Goal: Task Accomplishment & Management: Manage account settings

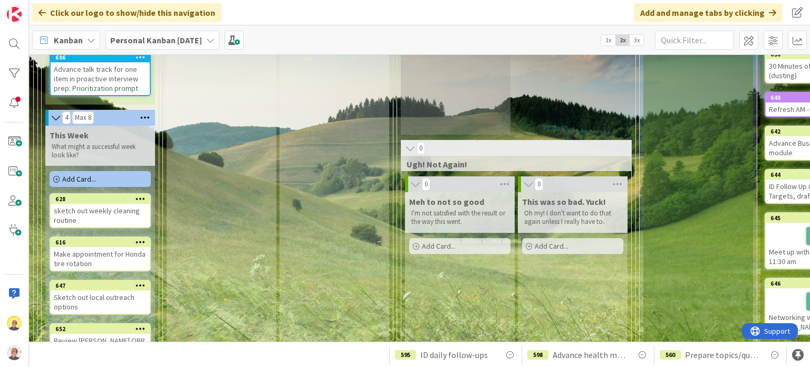
scroll to position [281, 474]
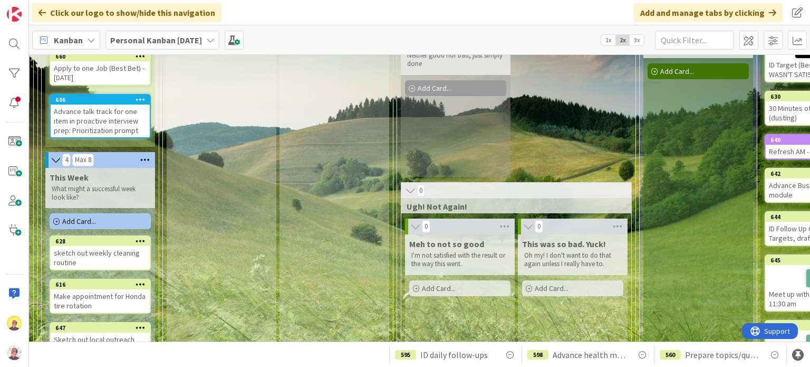
click at [91, 226] on span "Add Card..." at bounding box center [79, 220] width 34 height 9
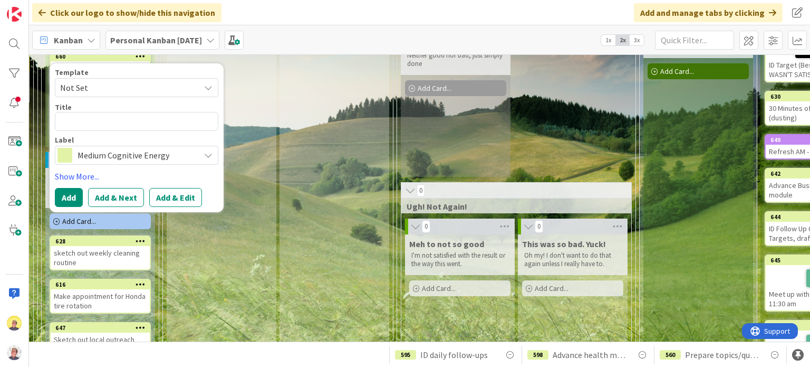
type textarea "x"
type textarea "C"
type textarea "x"
type textarea "Ca"
type textarea "x"
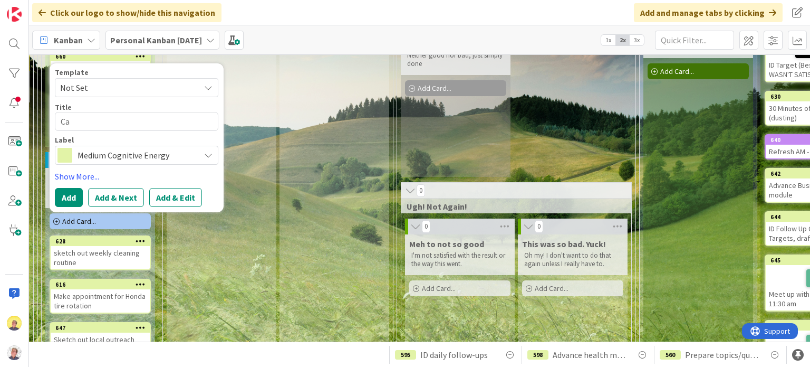
type textarea "Cal"
type textarea "x"
type textarea "Call"
type textarea "x"
type textarea "Call T"
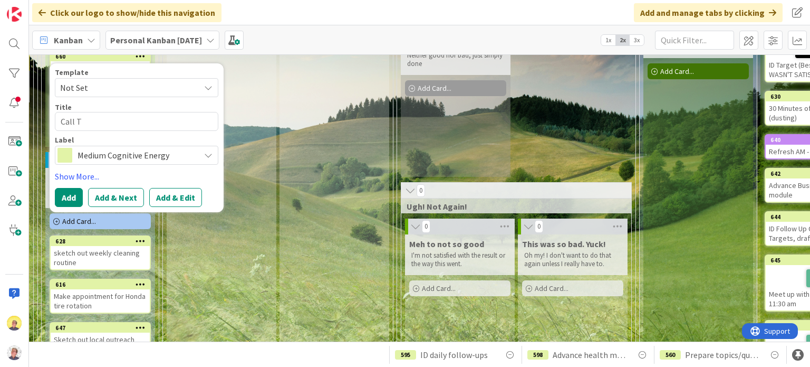
type textarea "x"
type textarea "Call Tr"
type textarea "x"
type textarea "Call Tra"
type textarea "x"
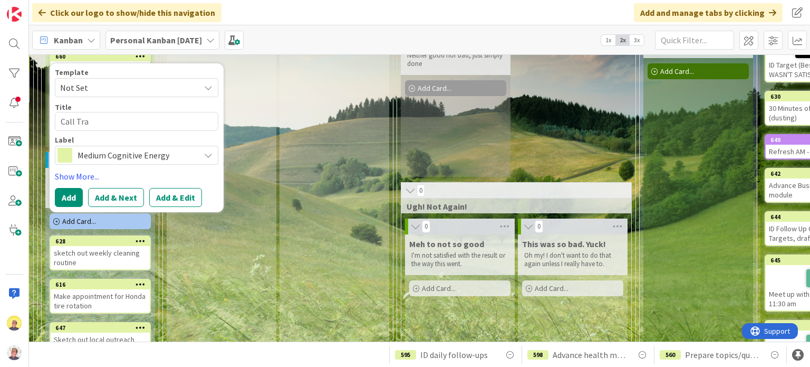
type textarea "Call Tr"
type textarea "x"
type textarea "Call T"
type textarea "x"
type textarea "Call"
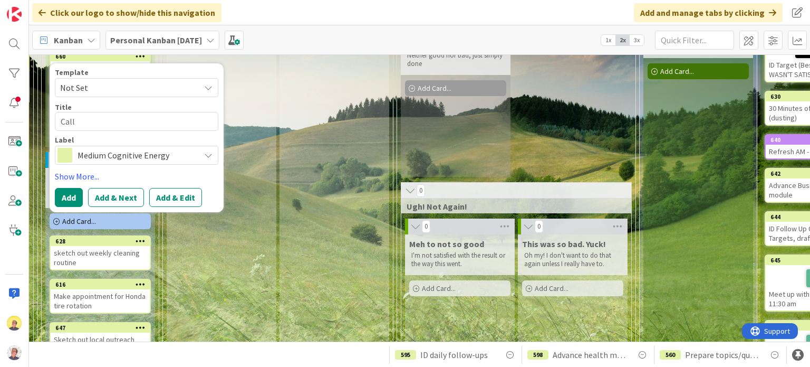
type textarea "x"
type textarea "Call R"
type textarea "x"
type textarea "Call Ra"
type textarea "x"
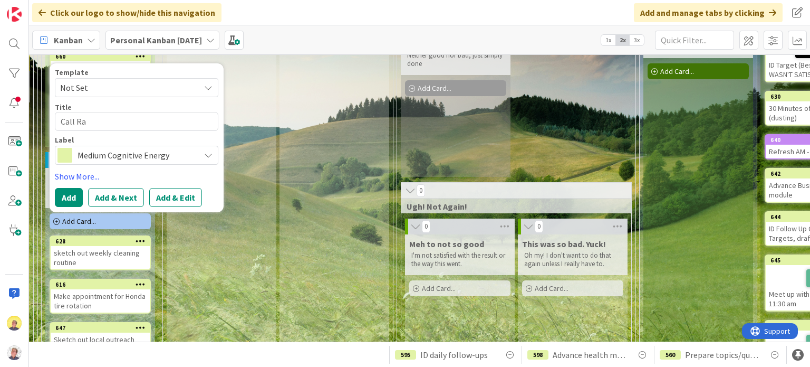
type textarea "Call [PERSON_NAME]"
type textarea "x"
type textarea "Call [PERSON_NAME]"
type textarea "x"
type textarea "Call Ray o"
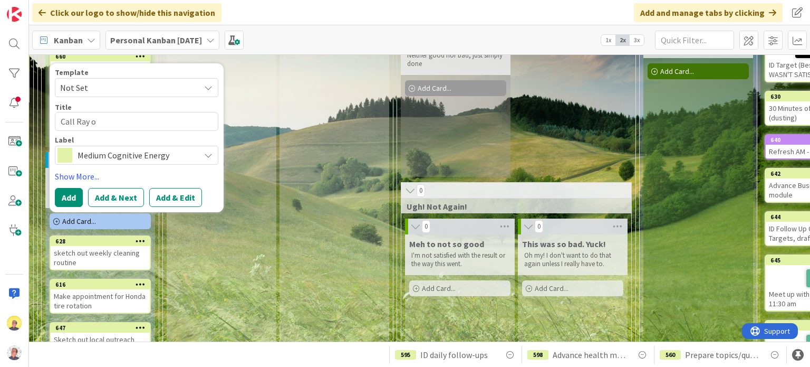
type textarea "x"
type textarea "Call [PERSON_NAME] on"
type textarea "x"
type textarea "Call [PERSON_NAME] on"
type textarea "x"
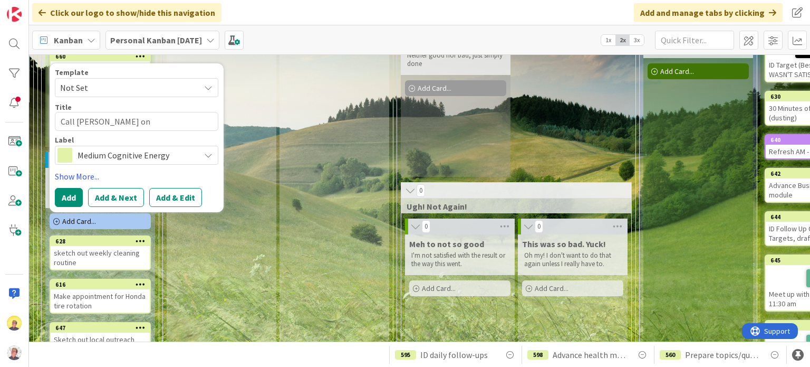
type textarea "Call Ray on T"
type textarea "x"
type textarea "Call Ray on Th"
type textarea "x"
type textarea "Call Ray [DATE]"
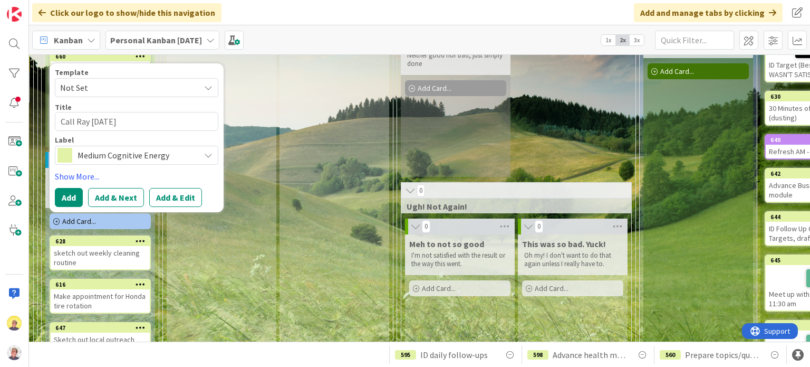
type textarea "x"
type textarea "Call [PERSON_NAME] [DATE]"
type textarea "x"
type textarea "Call [PERSON_NAME] [DATE]"
type textarea "x"
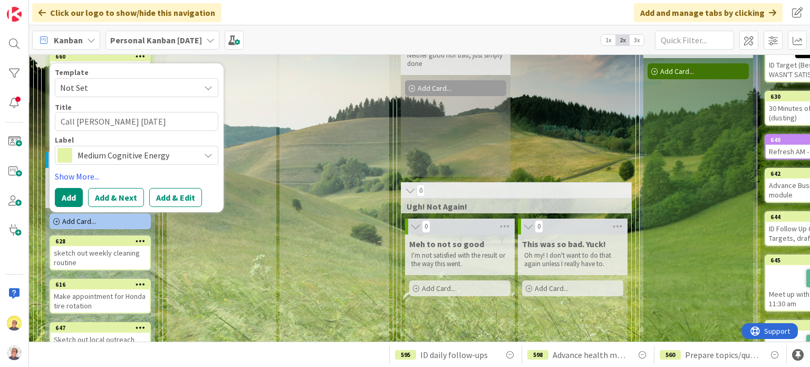
type textarea "Call [PERSON_NAME] on Thursd"
type textarea "x"
type textarea "Call [PERSON_NAME] on Thursda"
type textarea "x"
type textarea "Call [PERSON_NAME] [DATE]"
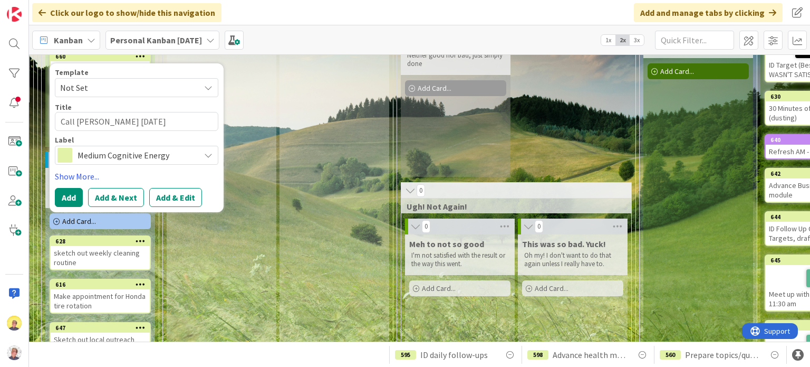
type textarea "x"
type textarea "Call [PERSON_NAME] [DATE]"
type textarea "x"
type textarea "Call Ray [DATE] r"
type textarea "x"
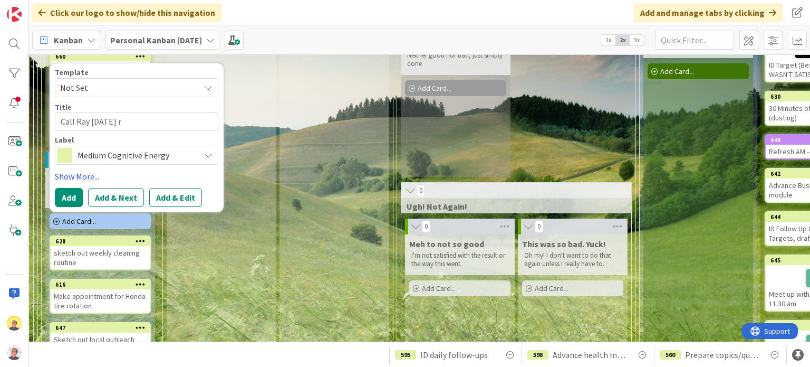
type textarea "Call [PERSON_NAME] [DATE] re"
type textarea "x"
type textarea "Call [PERSON_NAME] [DATE] re:"
type textarea "x"
type textarea "Call [PERSON_NAME] [DATE] re:"
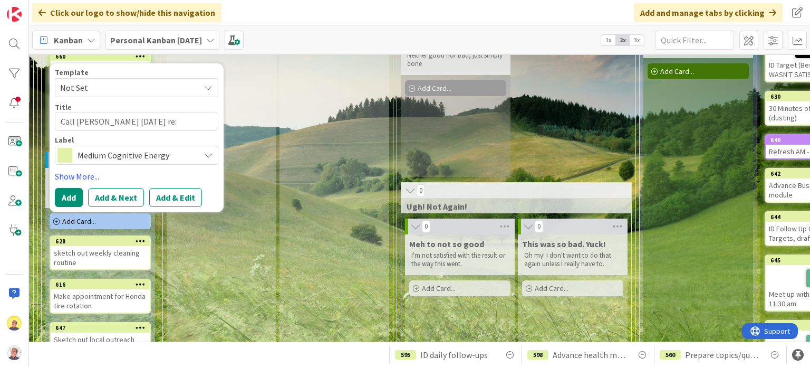
type textarea "x"
type textarea "Call [PERSON_NAME] [DATE] re: T"
type textarea "x"
type textarea "Call [PERSON_NAME] [DATE] re: [PERSON_NAME]"
type textarea "x"
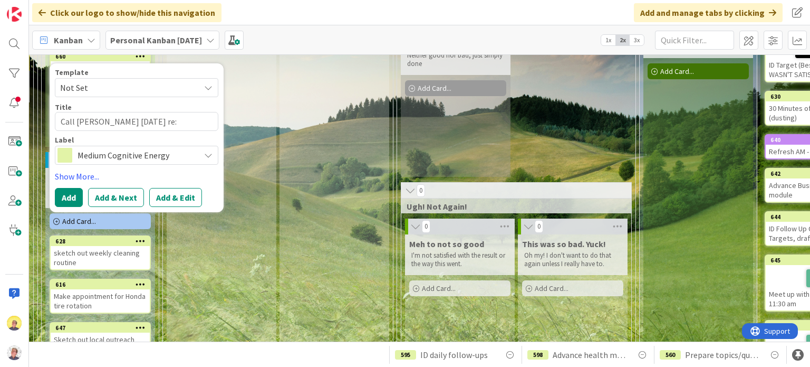
type textarea "Call [PERSON_NAME] [DATE] re: Tyl"
type textarea "x"
type textarea "Call [PERSON_NAME] [DATE] re: [PERSON_NAME]"
type textarea "x"
type textarea "Call [PERSON_NAME] [DATE] re: [PERSON_NAME]"
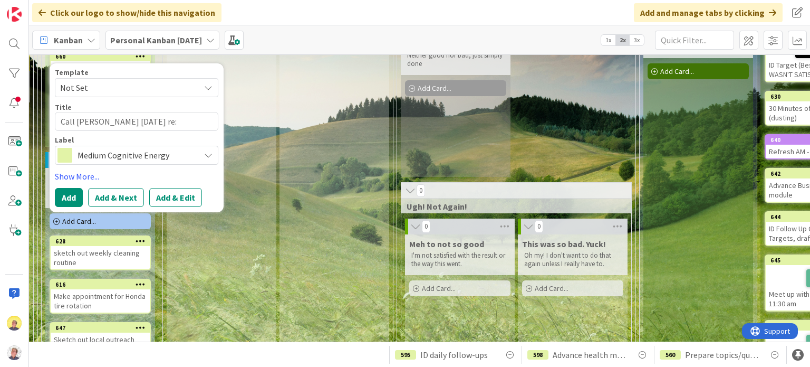
type textarea "x"
type textarea "Call [PERSON_NAME] [DATE] re: [PERSON_NAME]"
type textarea "x"
type textarea "Call [PERSON_NAME] [DATE] re: [PERSON_NAME]"
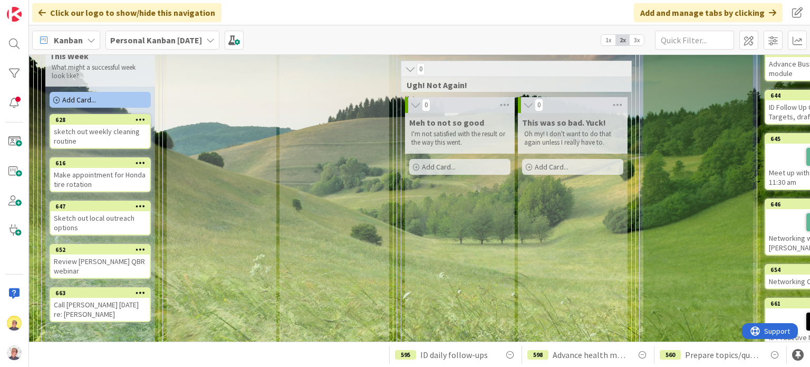
scroll to position [386, 474]
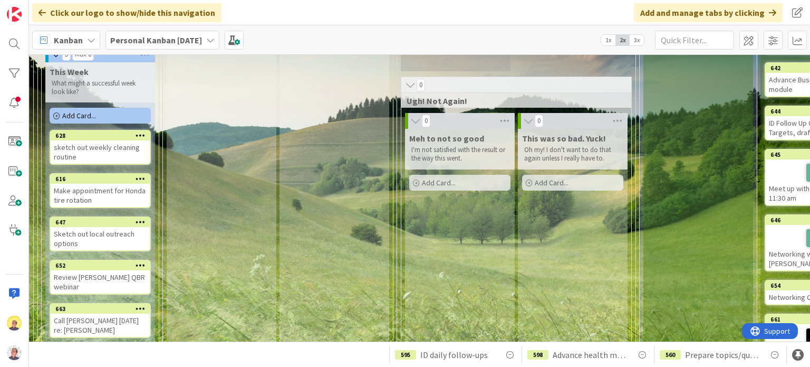
click at [61, 322] on div "Call [PERSON_NAME] [DATE] re: [PERSON_NAME]" at bounding box center [100, 324] width 99 height 23
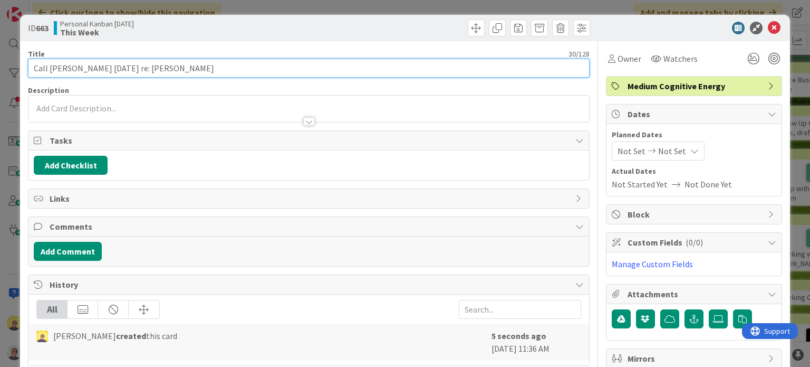
click at [158, 67] on input "Call [PERSON_NAME] [DATE] re: [PERSON_NAME]" at bounding box center [308, 68] width 561 height 19
type input "Call [PERSON_NAME] [DATE] re: [PERSON_NAME] visit and taking apart system"
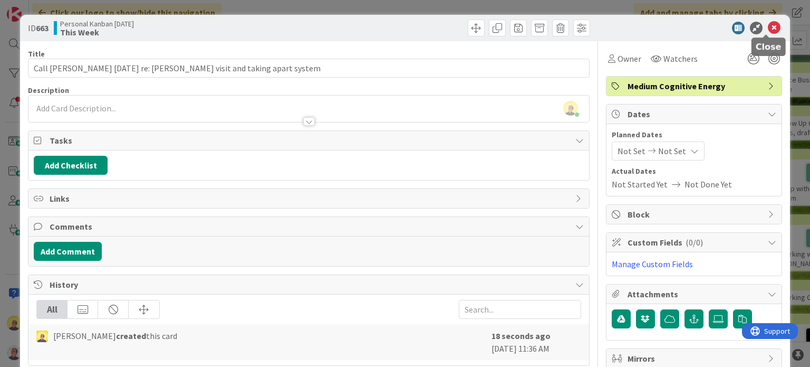
click at [768, 25] on icon at bounding box center [774, 28] width 13 height 13
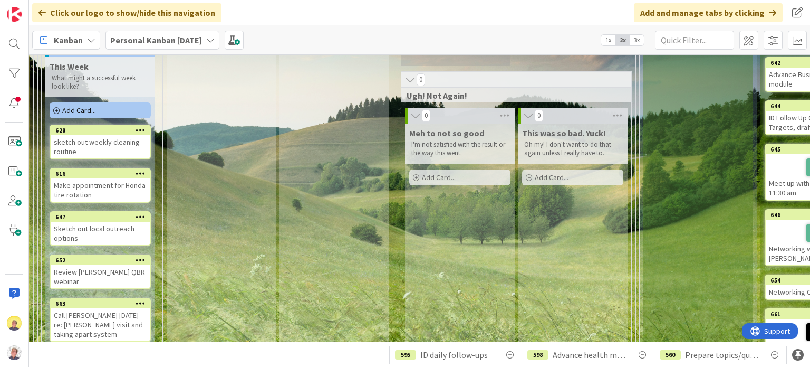
scroll to position [386, 474]
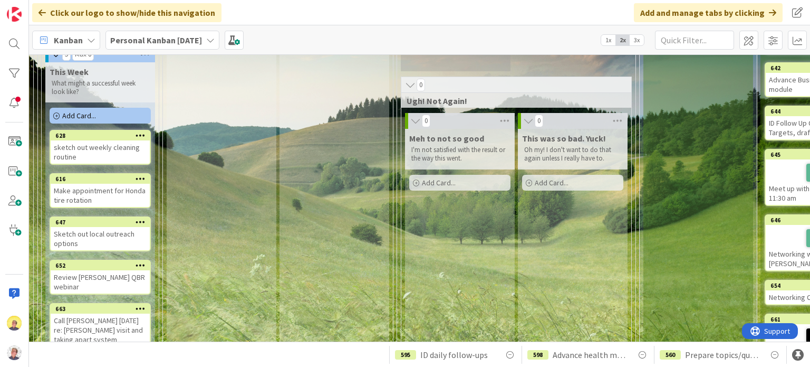
click at [137, 312] on icon at bounding box center [141, 307] width 10 height 7
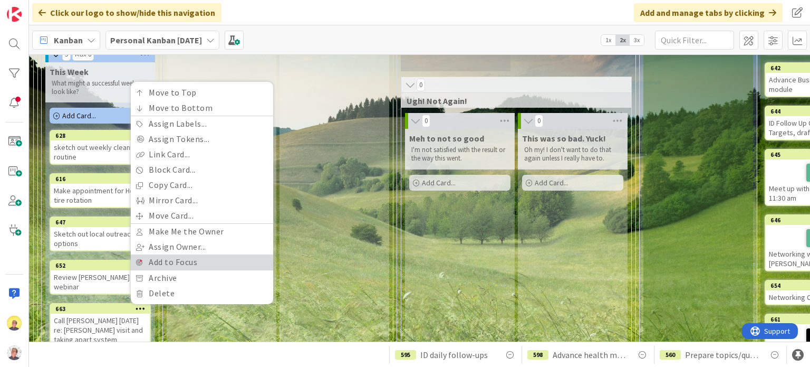
click at [185, 265] on link "Add to Focus" at bounding box center [202, 261] width 142 height 15
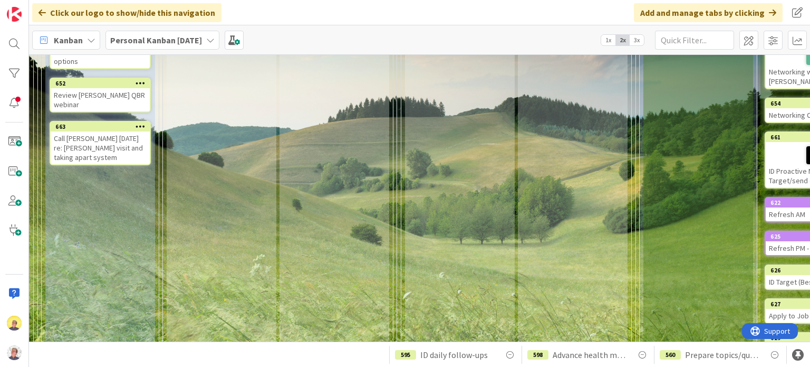
scroll to position [492, 474]
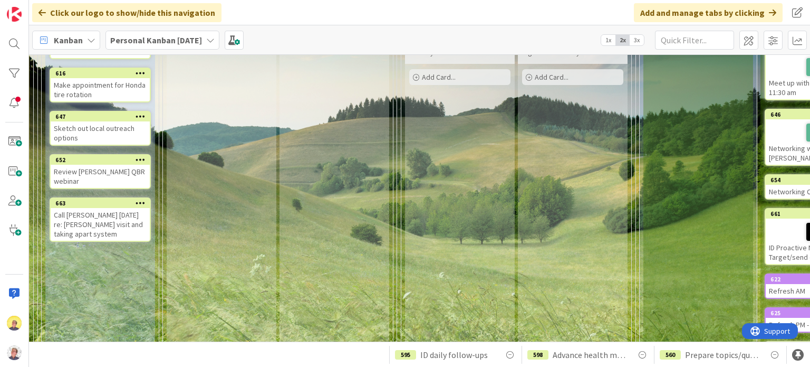
click at [108, 224] on div "Call [PERSON_NAME] [DATE] re: [PERSON_NAME] visit and taking apart system" at bounding box center [100, 224] width 99 height 33
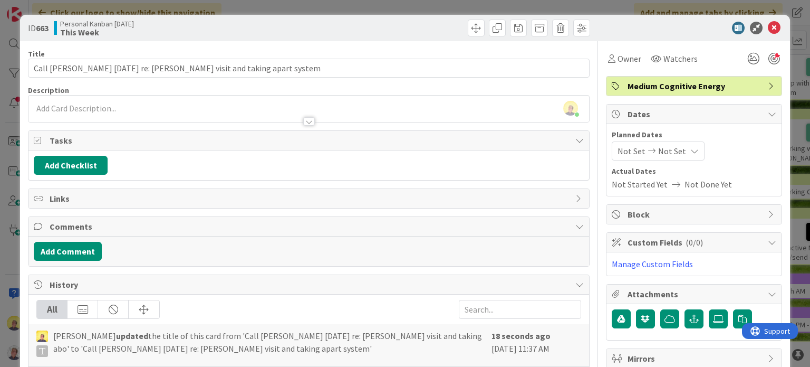
click at [620, 151] on span "Not Set" at bounding box center [632, 151] width 28 height 13
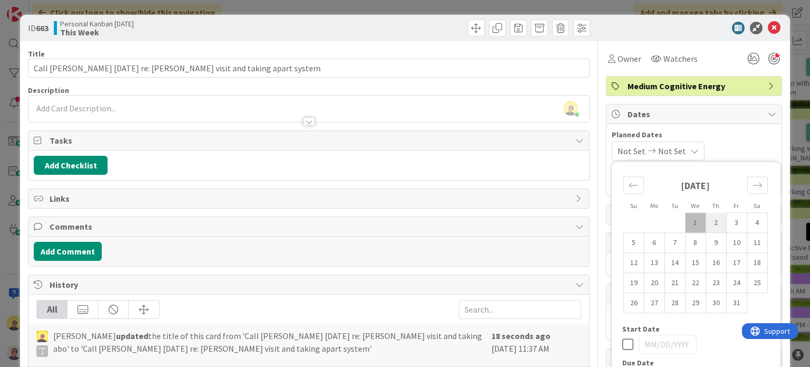
click at [707, 227] on td "2" at bounding box center [716, 223] width 21 height 20
type input "[DATE]"
click at [518, 174] on div "Add Checklist" at bounding box center [308, 165] width 560 height 30
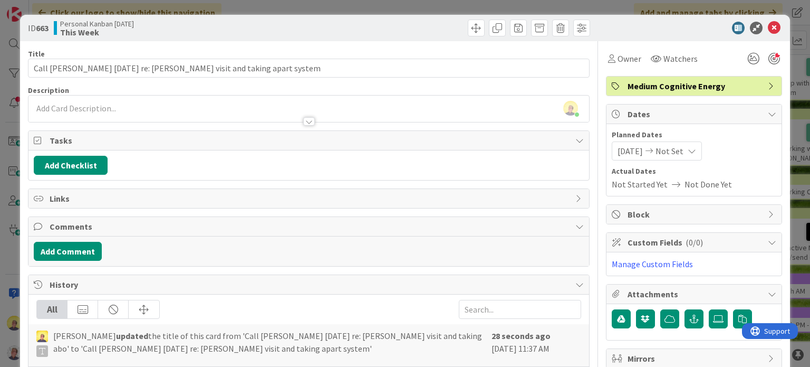
click at [679, 150] on span "Not Set" at bounding box center [670, 151] width 28 height 13
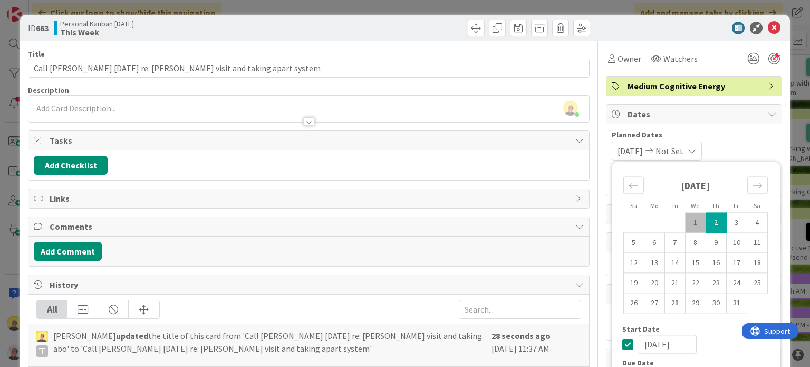
click at [710, 226] on td "2" at bounding box center [716, 223] width 21 height 20
type input "[DATE]"
click at [726, 139] on span "Planned Dates" at bounding box center [694, 134] width 165 height 11
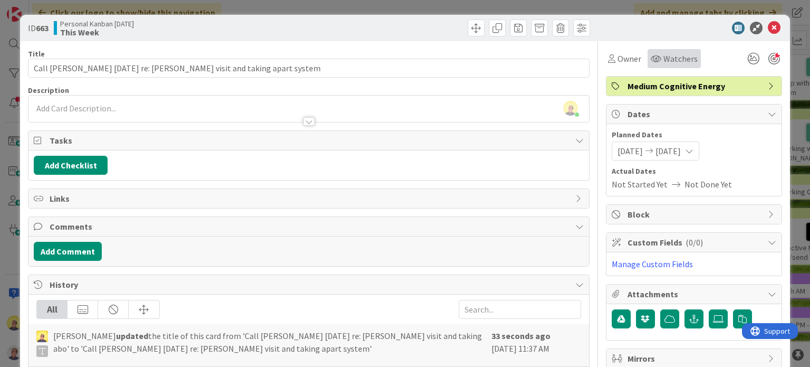
click at [664, 59] on span "Watchers" at bounding box center [680, 58] width 34 height 13
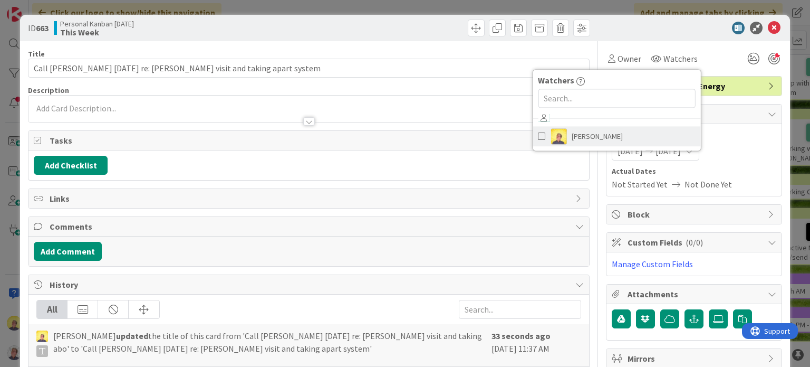
click at [572, 136] on span "[PERSON_NAME]" at bounding box center [597, 136] width 51 height 16
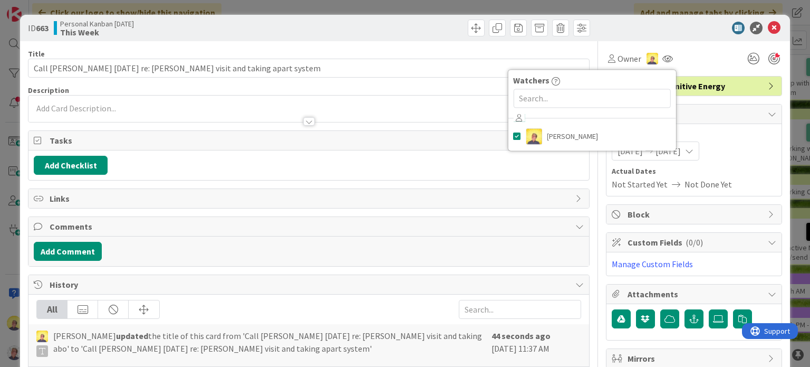
click at [688, 61] on div "Owner Watchers [PERSON_NAME]" at bounding box center [694, 58] width 176 height 19
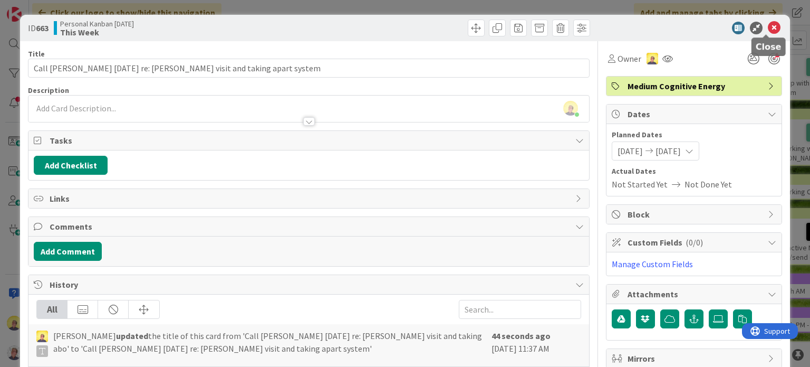
click at [768, 27] on icon at bounding box center [774, 28] width 13 height 13
